Goal: Feedback & Contribution: Leave review/rating

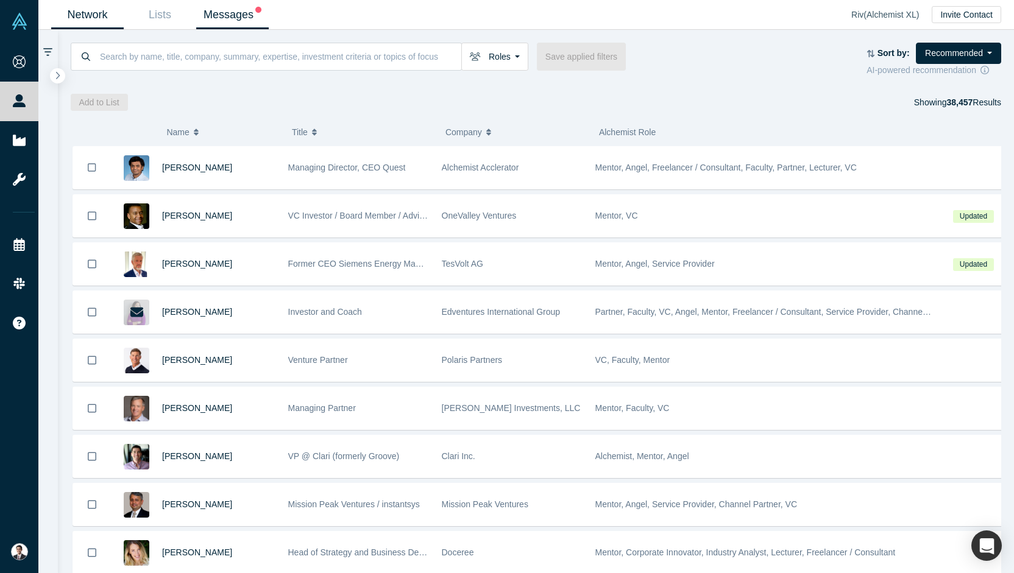
click at [232, 9] on link "Messages" at bounding box center [232, 15] width 73 height 29
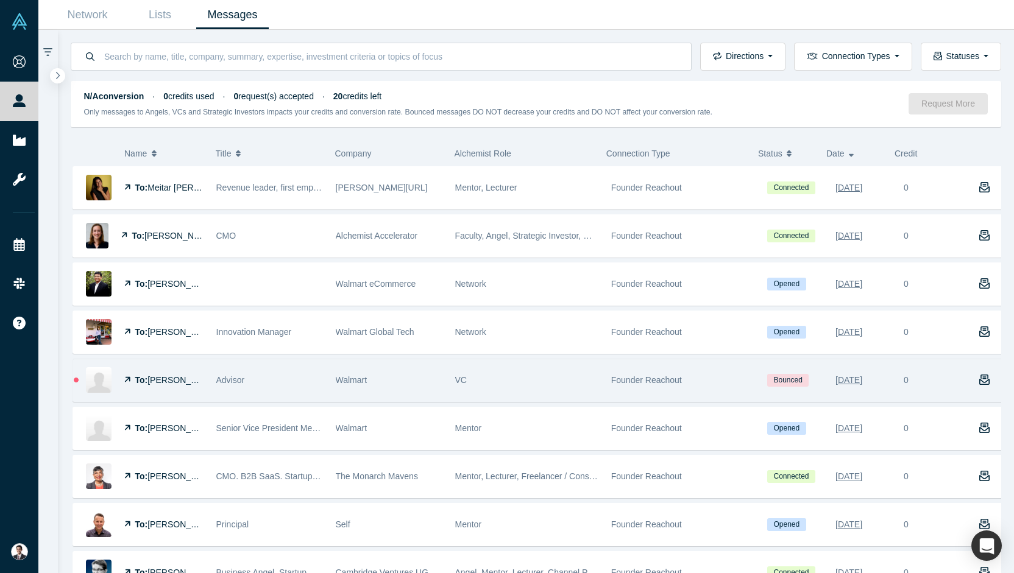
scroll to position [260, 0]
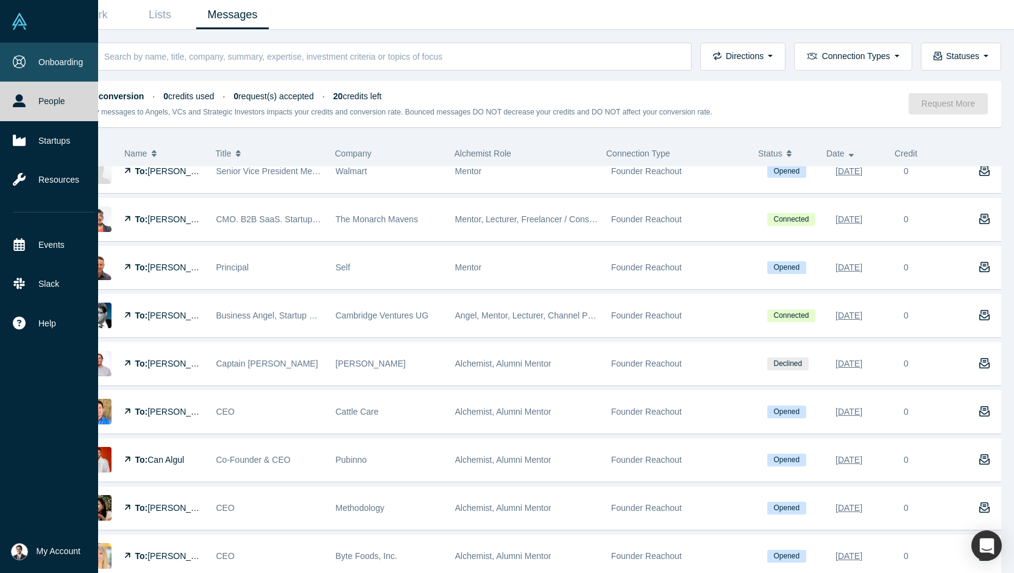
click at [57, 60] on link "Onboarding" at bounding box center [53, 62] width 107 height 39
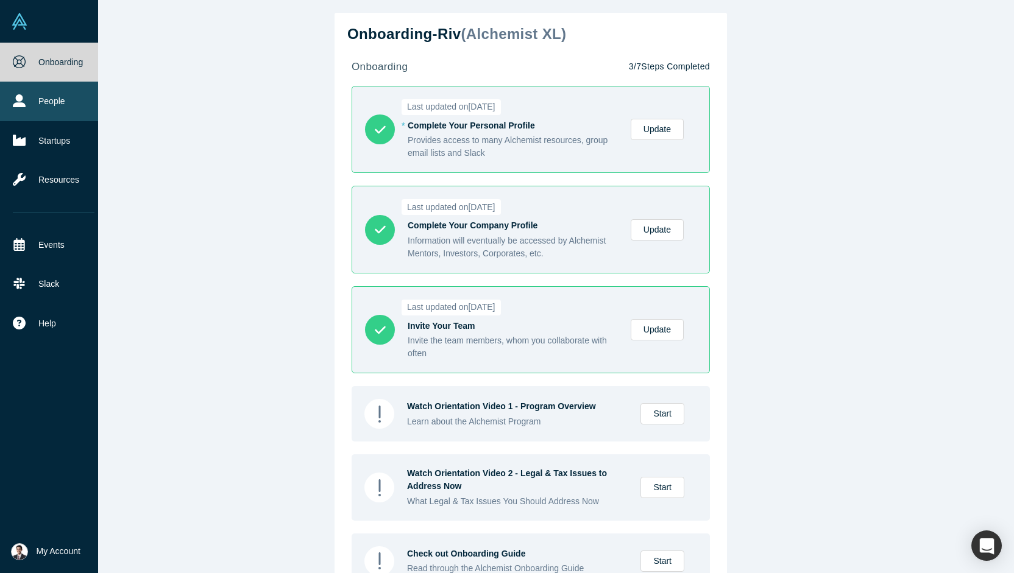
click at [55, 110] on link "People" at bounding box center [53, 101] width 107 height 39
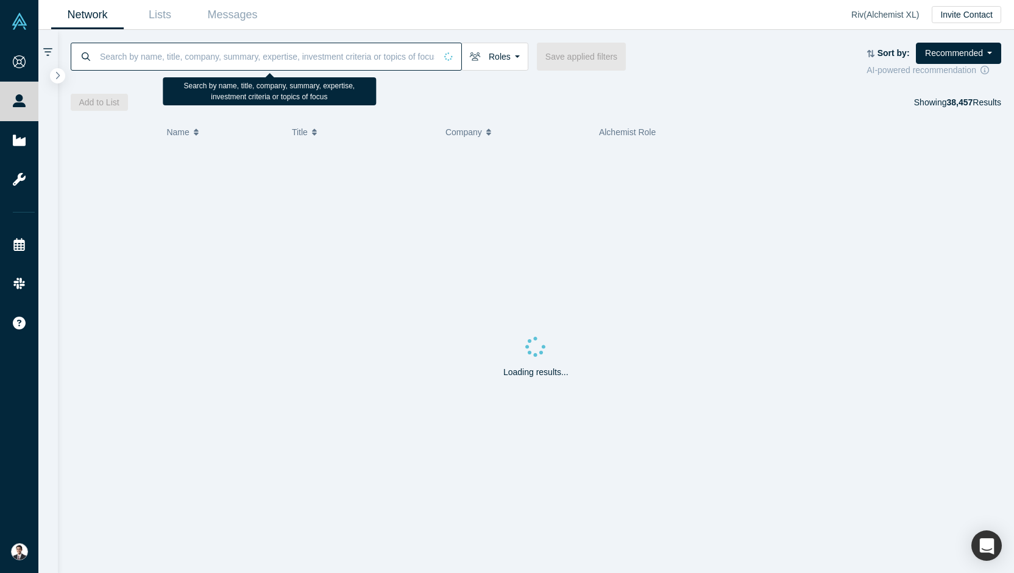
click at [316, 60] on input at bounding box center [267, 56] width 337 height 29
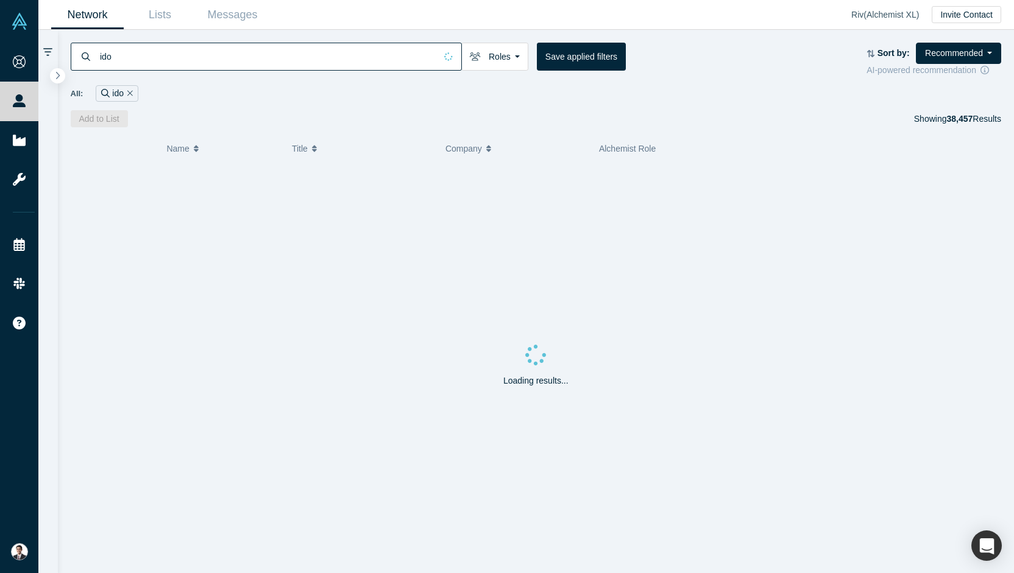
type input "ido"
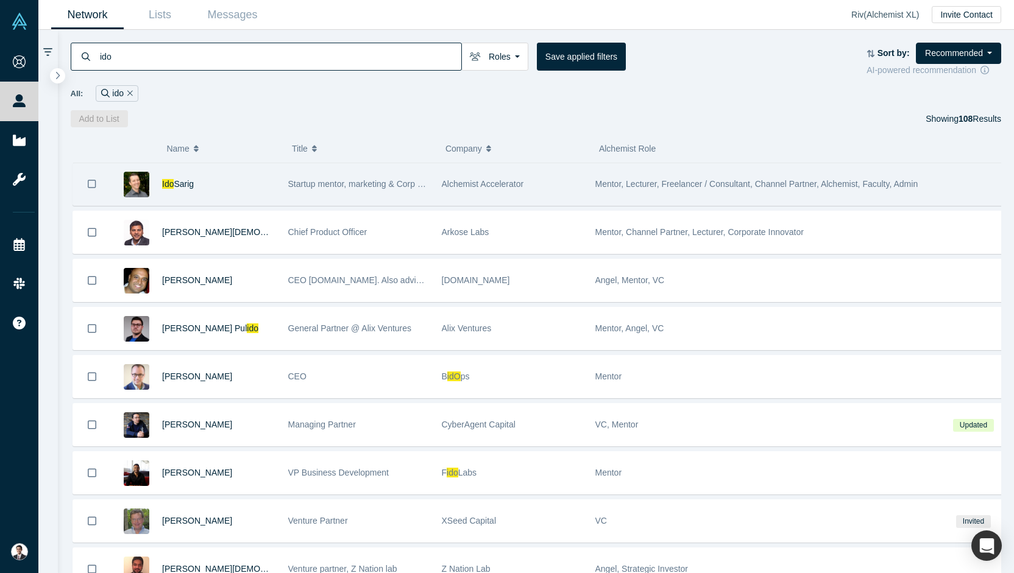
click at [214, 188] on div "Ido Sarig" at bounding box center [218, 184] width 113 height 42
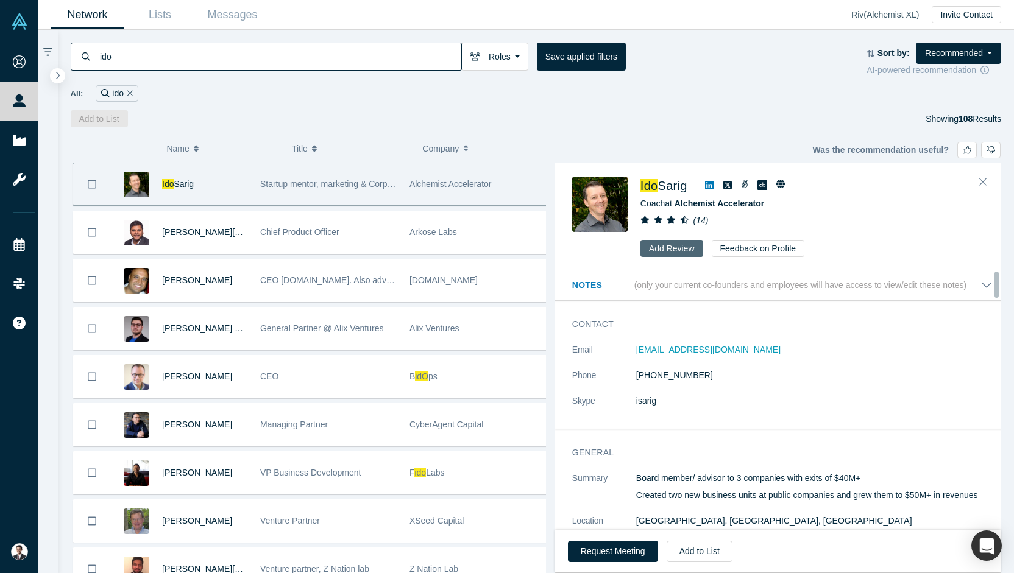
click at [658, 250] on button "Add Review" at bounding box center [671, 248] width 63 height 17
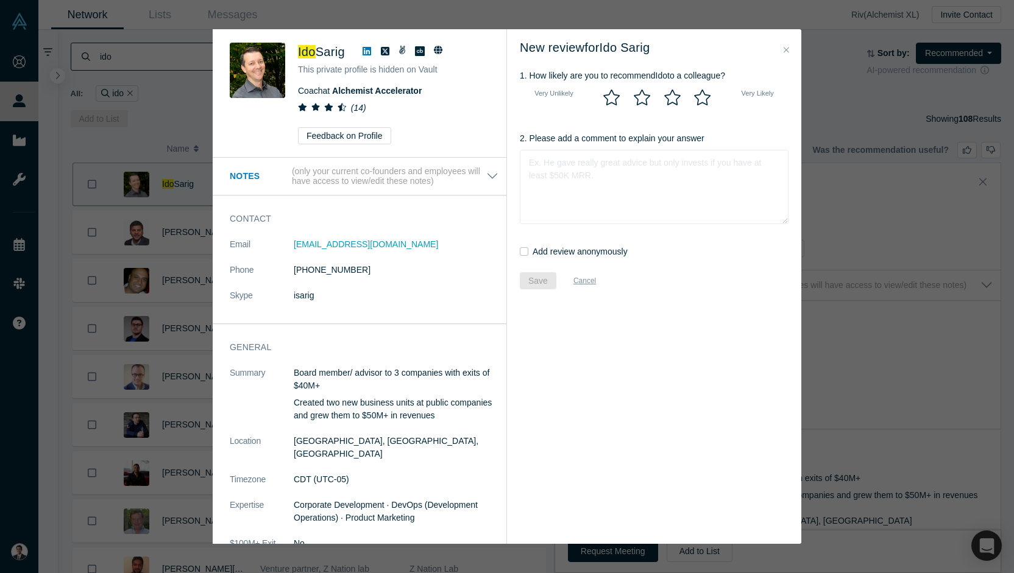
click at [345, 189] on div "Notes (only your current co-founders and employees will have access to view/edi…" at bounding box center [364, 177] width 303 height 38
click at [480, 174] on button "Notes (only your current co-founders and employees will have access to view/edi…" at bounding box center [364, 176] width 269 height 21
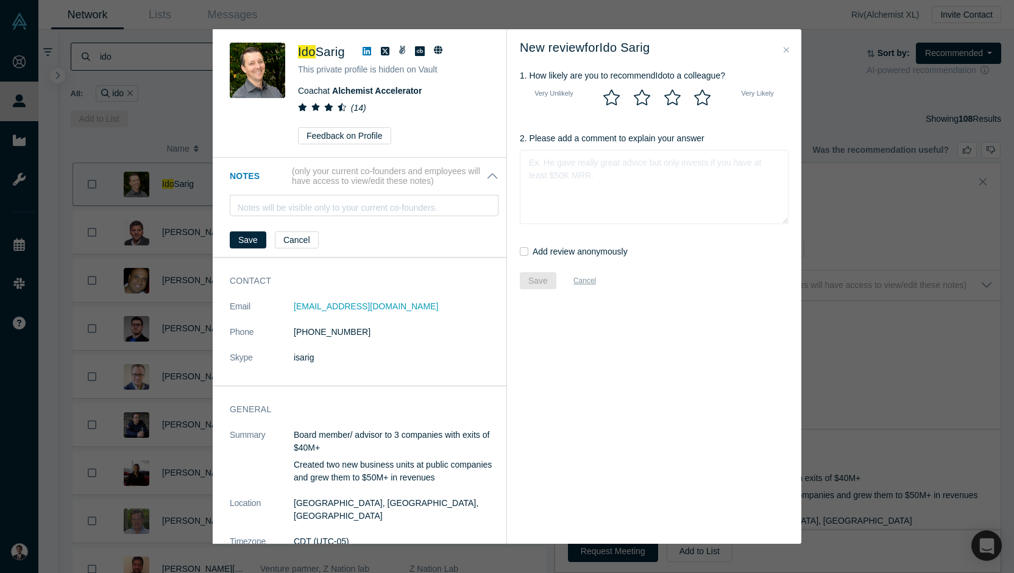
click at [476, 176] on p "(only your current co-founders and employees will have access to view/edit thes…" at bounding box center [389, 176] width 194 height 21
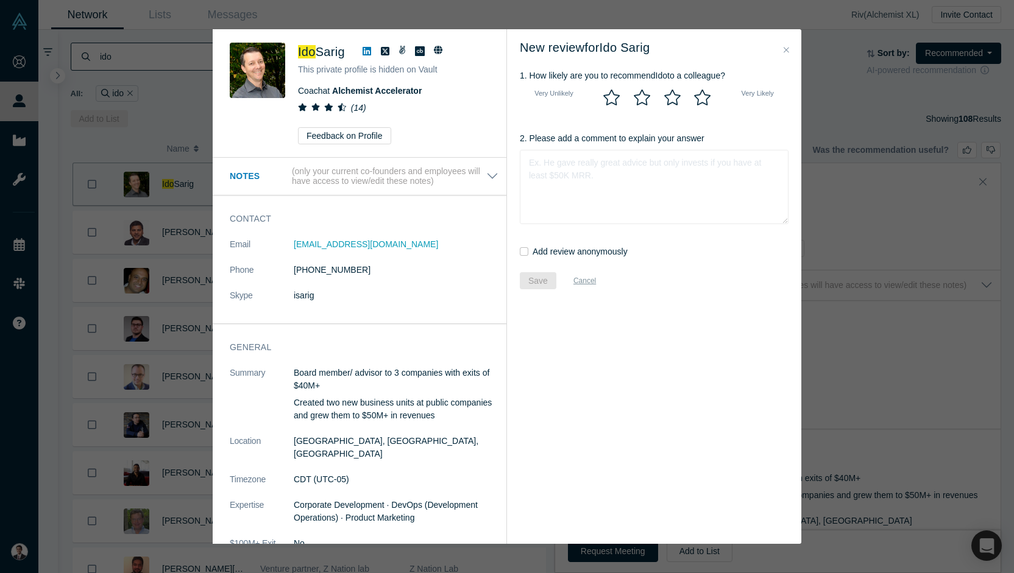
click at [703, 102] on icon at bounding box center [702, 98] width 18 height 16
click at [0, 0] on input "radio" at bounding box center [0, 0] width 0 height 0
click at [737, 217] on textarea "2. Please add a comment to explain your answer" at bounding box center [654, 187] width 269 height 74
click at [572, 183] on textarea "2. Please add a comment to explain your answer" at bounding box center [654, 187] width 269 height 74
paste textarea "I had regular 1-on-1s with [PERSON_NAME] and honestly, his advice was always su…"
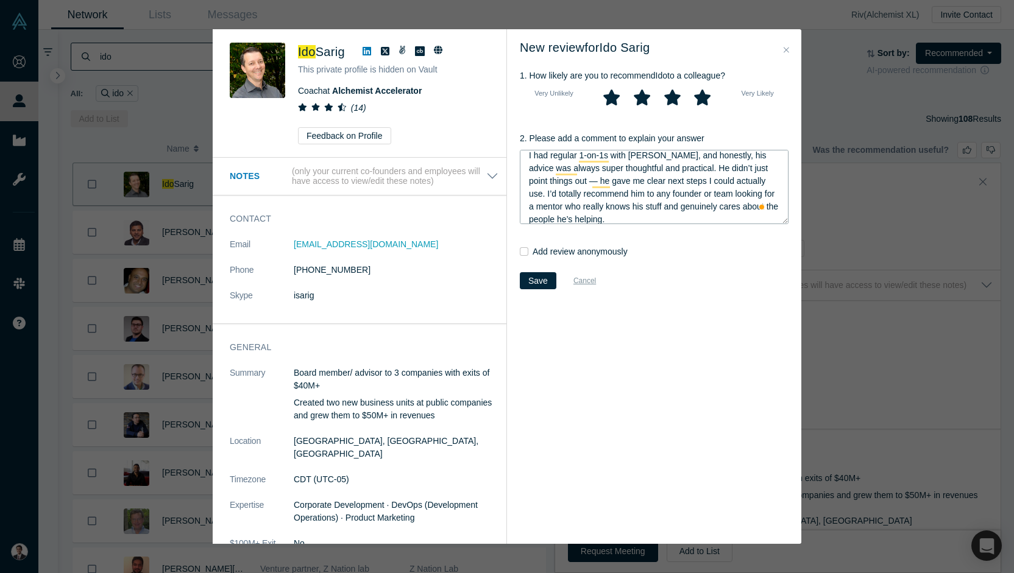
scroll to position [9, 0]
click at [581, 181] on textarea "I had regular 1-on-1s with [PERSON_NAME], and honestly, his advice was always s…" at bounding box center [654, 187] width 269 height 74
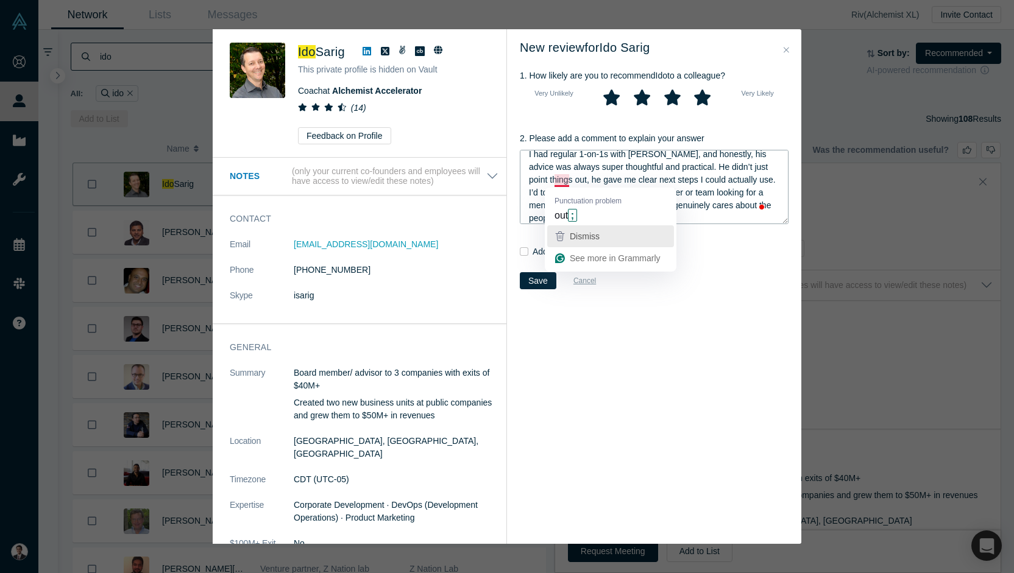
click at [600, 229] on div "Dismiss" at bounding box center [583, 236] width 32 height 18
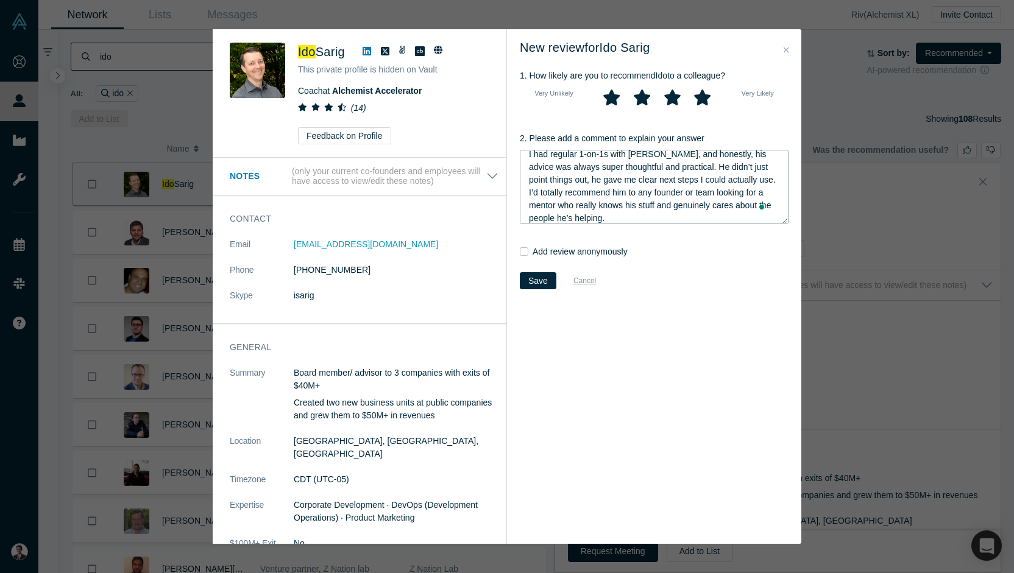
click at [605, 179] on textarea "I had regular 1-on-1s with [PERSON_NAME], and honestly, his advice was always s…" at bounding box center [654, 187] width 269 height 74
click at [675, 180] on textarea "I had regular 1-on-1s with [PERSON_NAME], and honestly, his advice was always s…" at bounding box center [654, 187] width 269 height 74
click at [644, 199] on textarea "I had regular 1-on-1s with [PERSON_NAME], and honestly, his advice was always s…" at bounding box center [654, 187] width 269 height 74
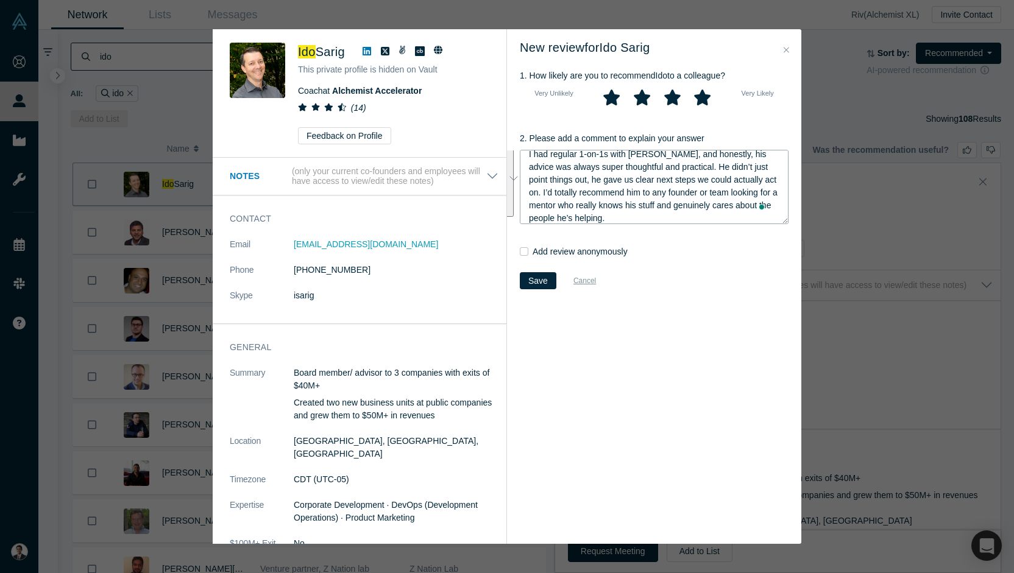
scroll to position [12, 0]
click at [690, 218] on textarea "I had regular 1-on-1s with [PERSON_NAME], and honestly, his advice was always s…" at bounding box center [654, 187] width 269 height 74
type textarea "I had regular 1-on-1s with [PERSON_NAME], and honestly, his advice was always s…"
click at [533, 283] on button "Save" at bounding box center [538, 280] width 37 height 17
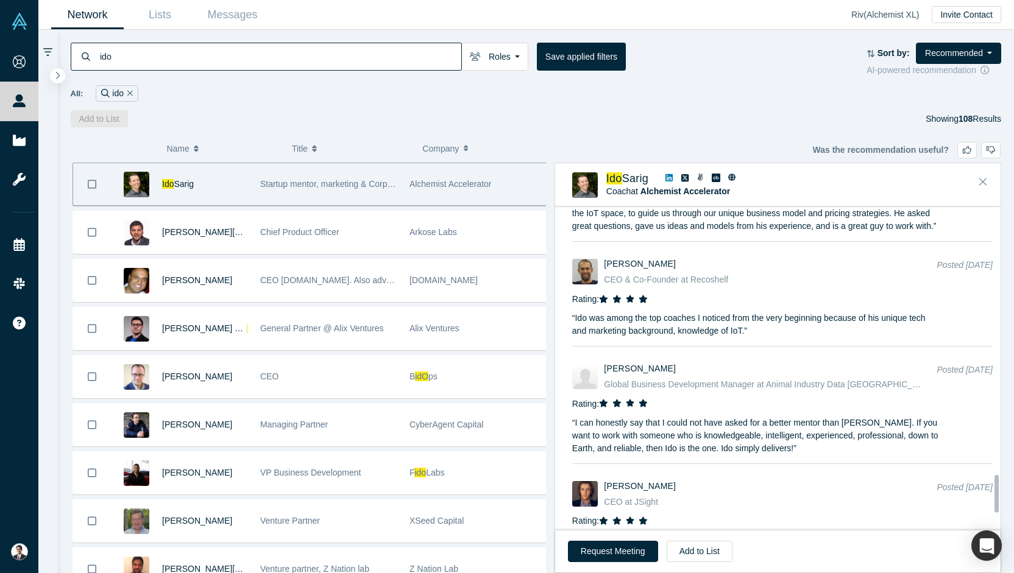
scroll to position [2472, 0]
